Goal: Navigation & Orientation: Find specific page/section

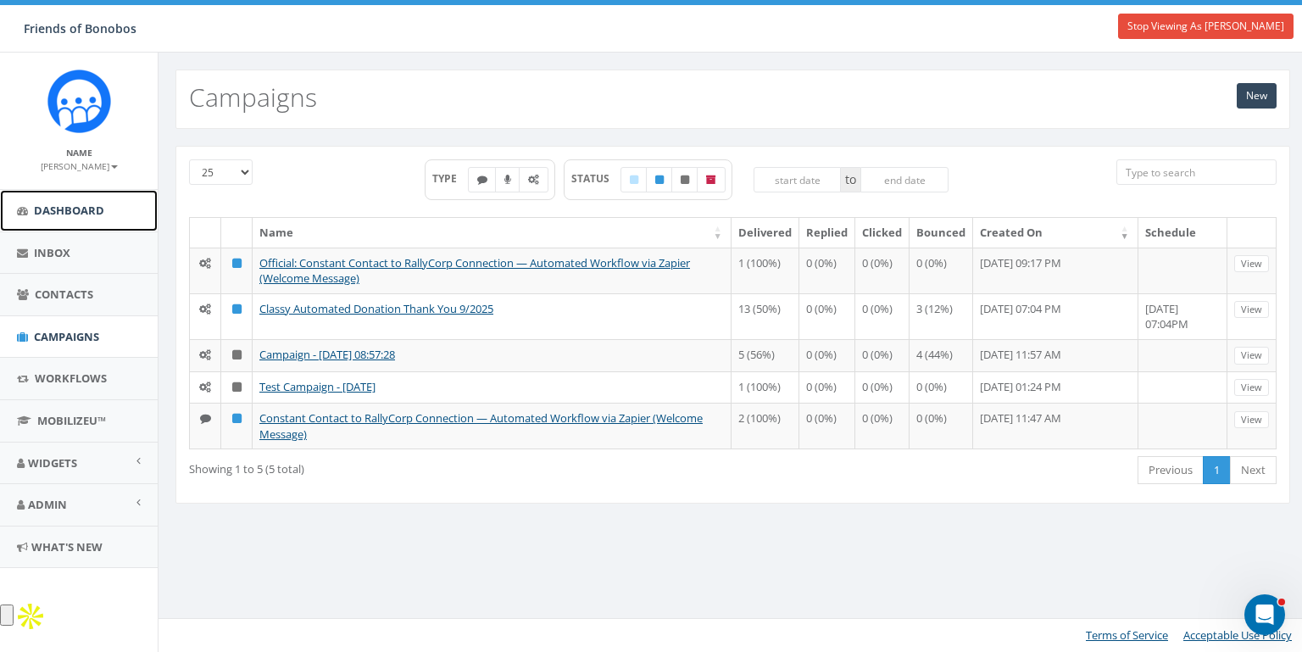
click at [69, 214] on span "Dashboard" at bounding box center [69, 210] width 70 height 15
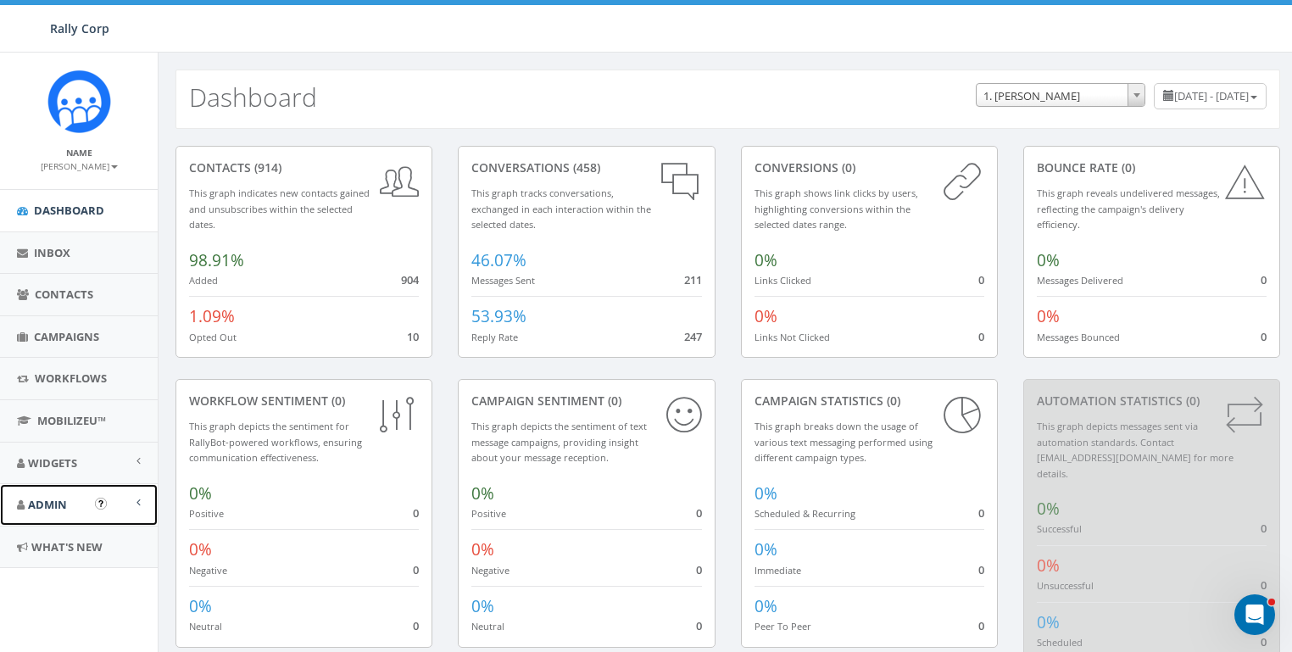
click at [45, 503] on span "Admin" at bounding box center [47, 504] width 39 height 15
